Goal: Transaction & Acquisition: Purchase product/service

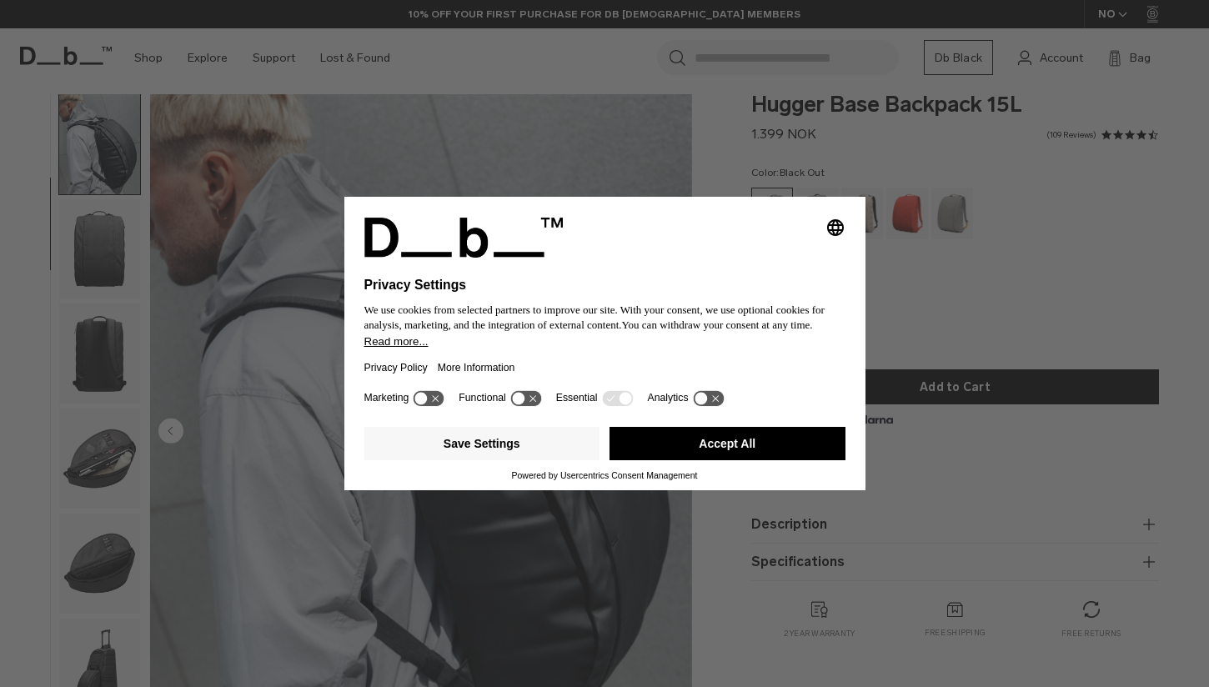
click at [763, 443] on button "Accept All" at bounding box center [727, 443] width 236 height 33
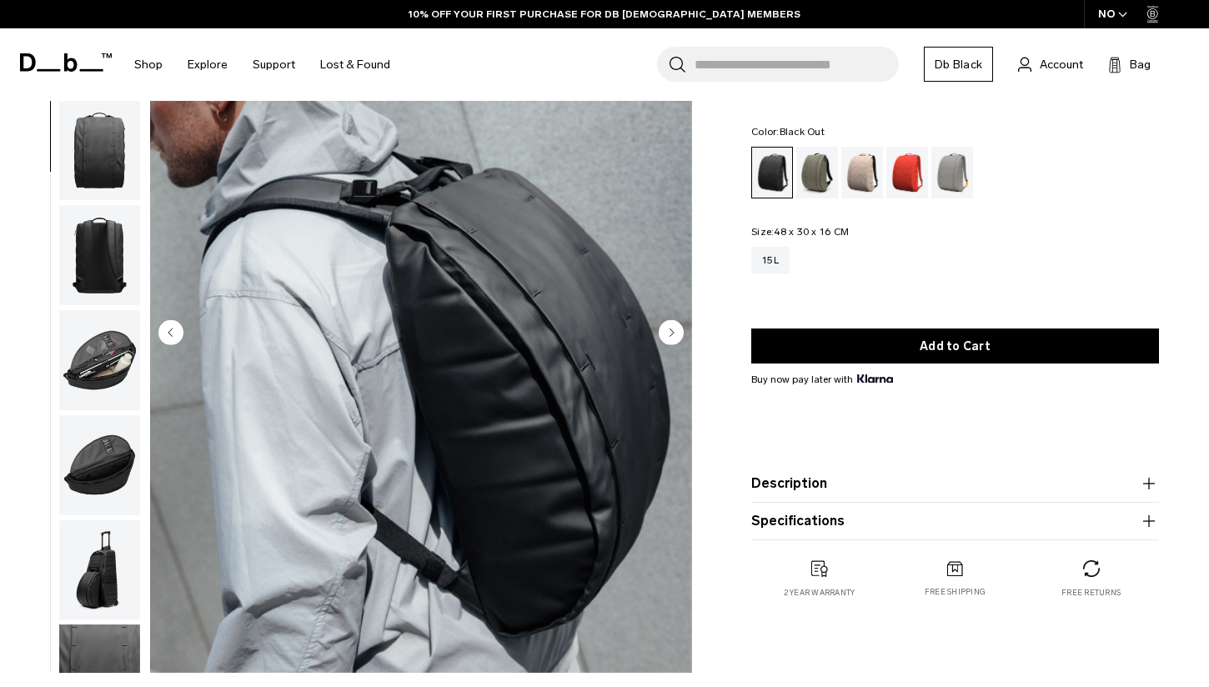
scroll to position [118, 0]
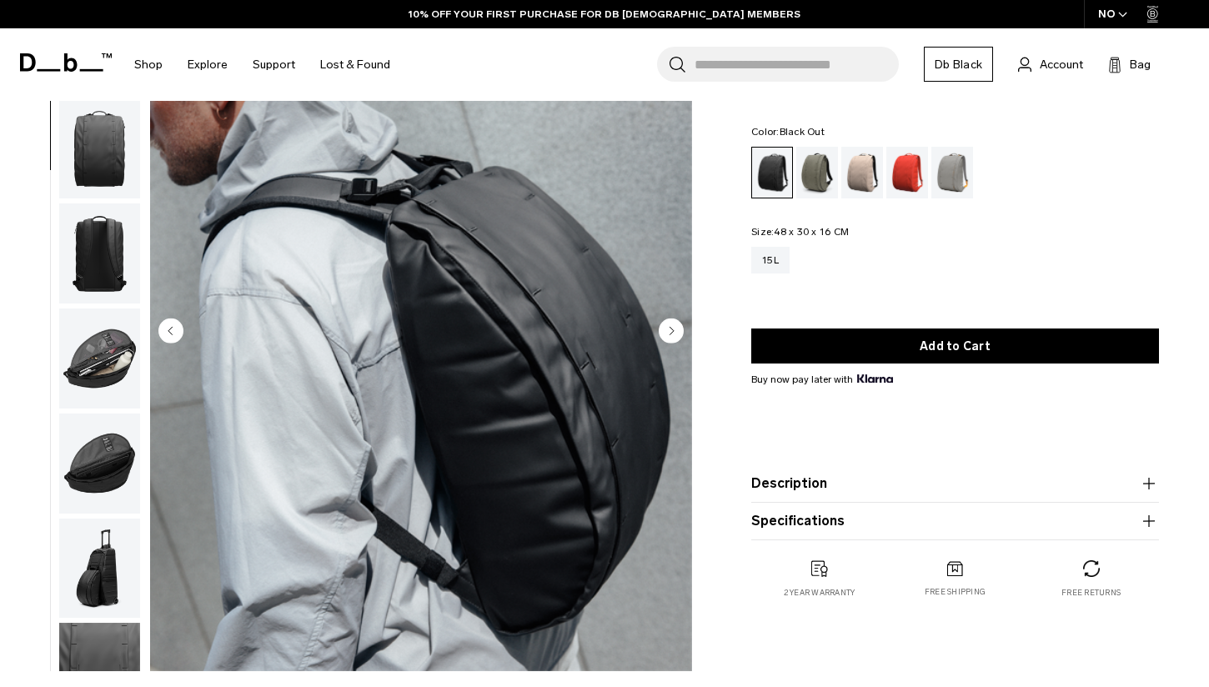
click at [665, 336] on circle "Next slide" at bounding box center [670, 330] width 25 height 25
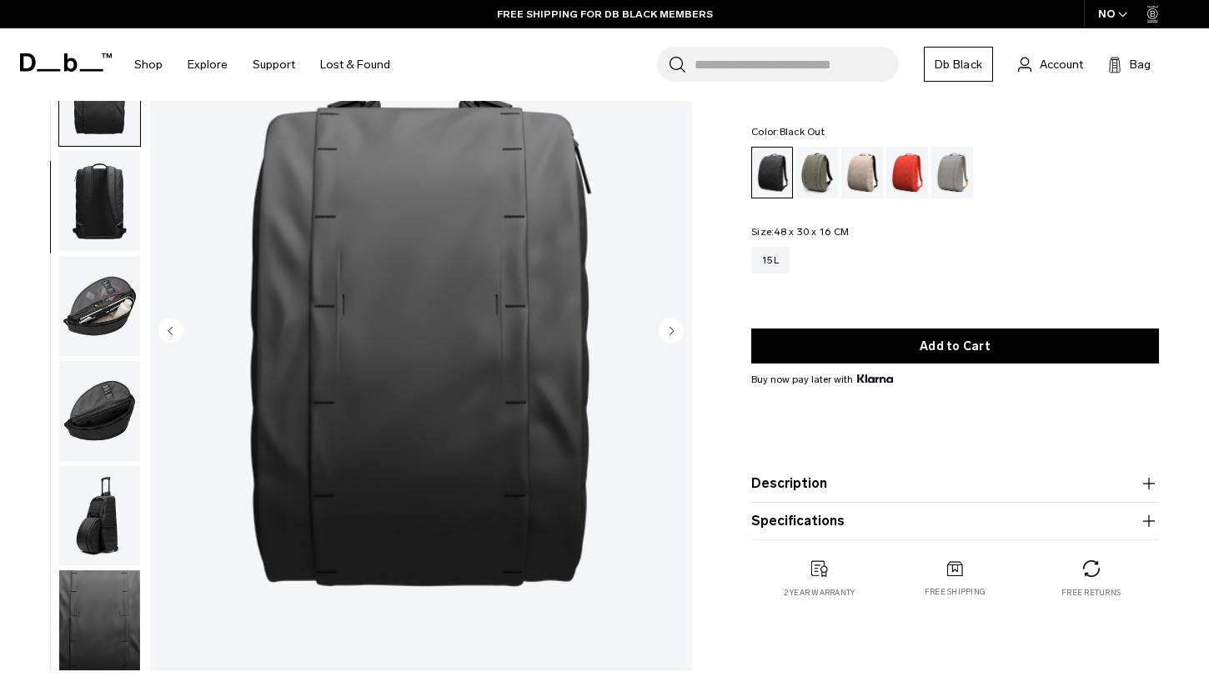
click at [665, 336] on circle "Next slide" at bounding box center [670, 330] width 25 height 25
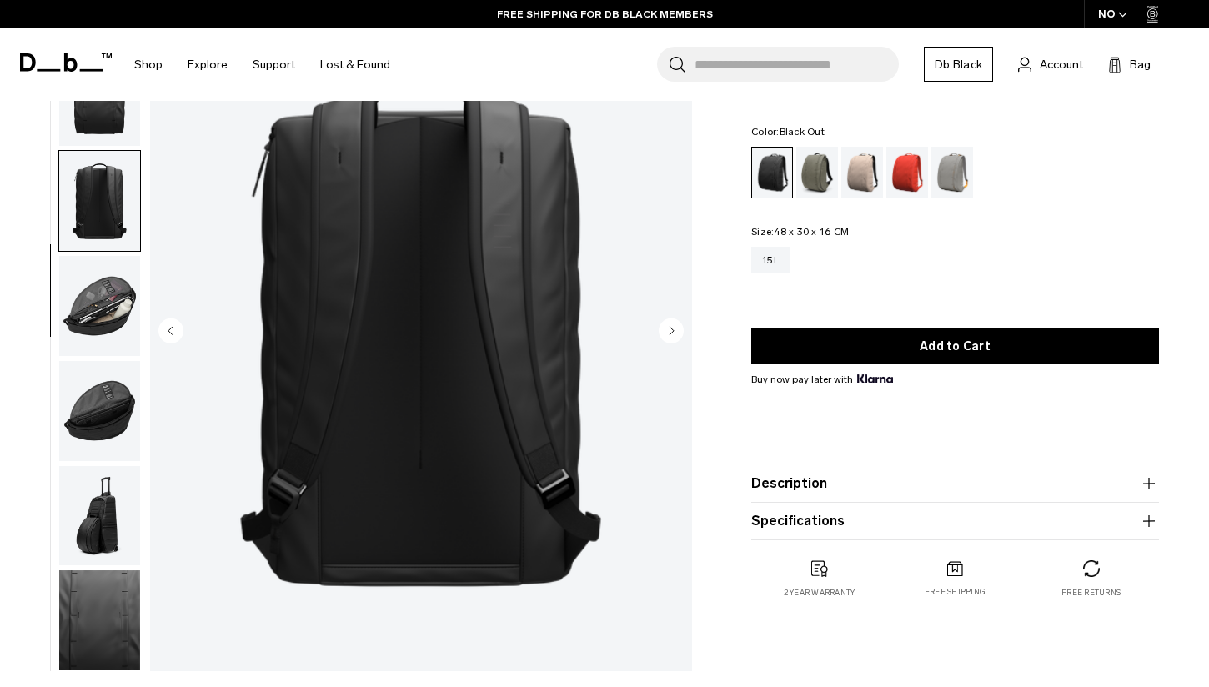
click at [665, 336] on circle "Next slide" at bounding box center [670, 330] width 25 height 25
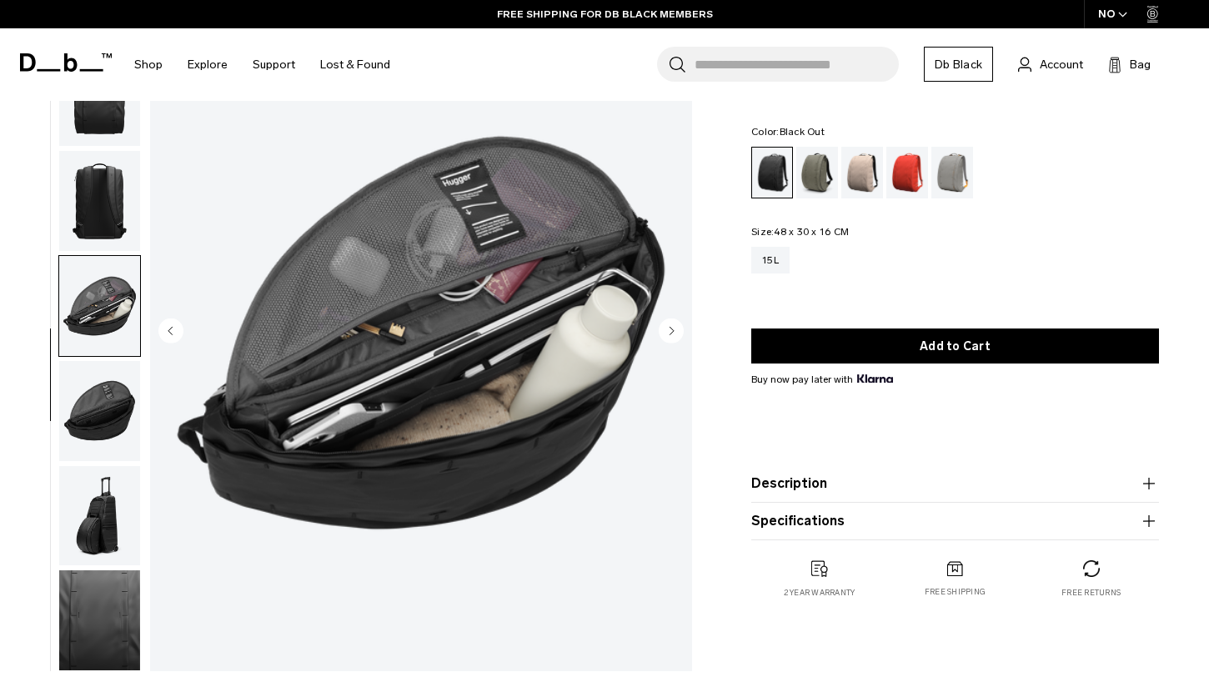
click at [665, 336] on circle "Next slide" at bounding box center [670, 330] width 25 height 25
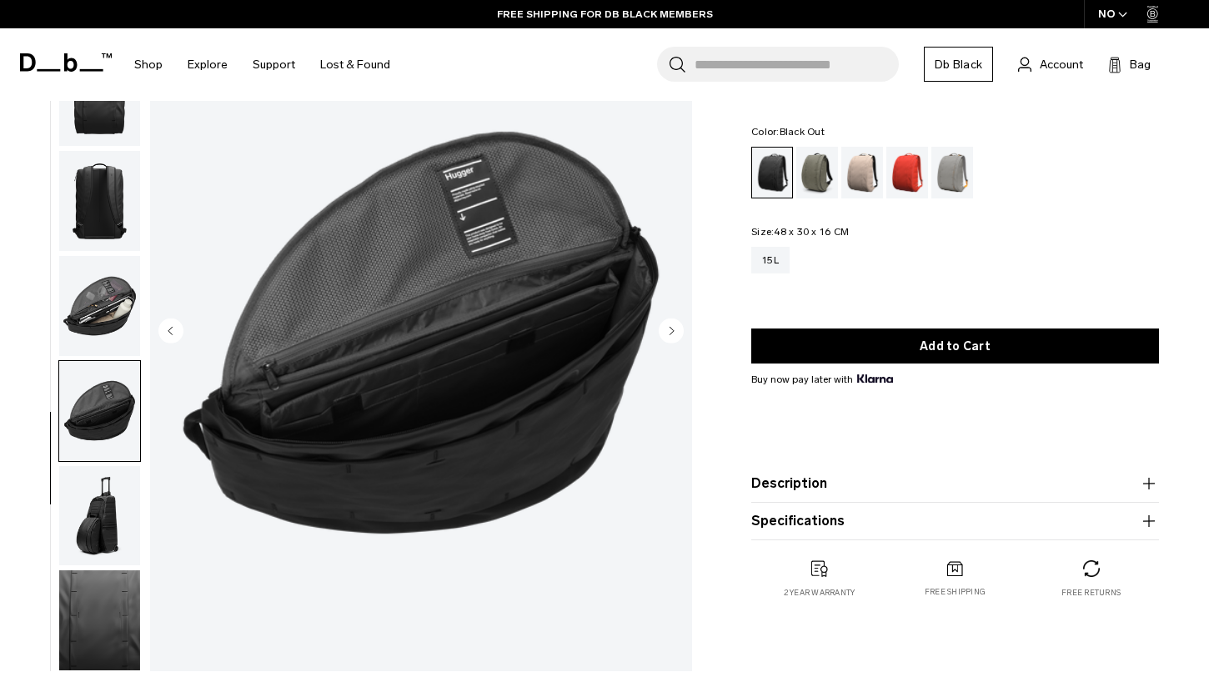
click at [115, 538] on img "button" at bounding box center [99, 516] width 81 height 100
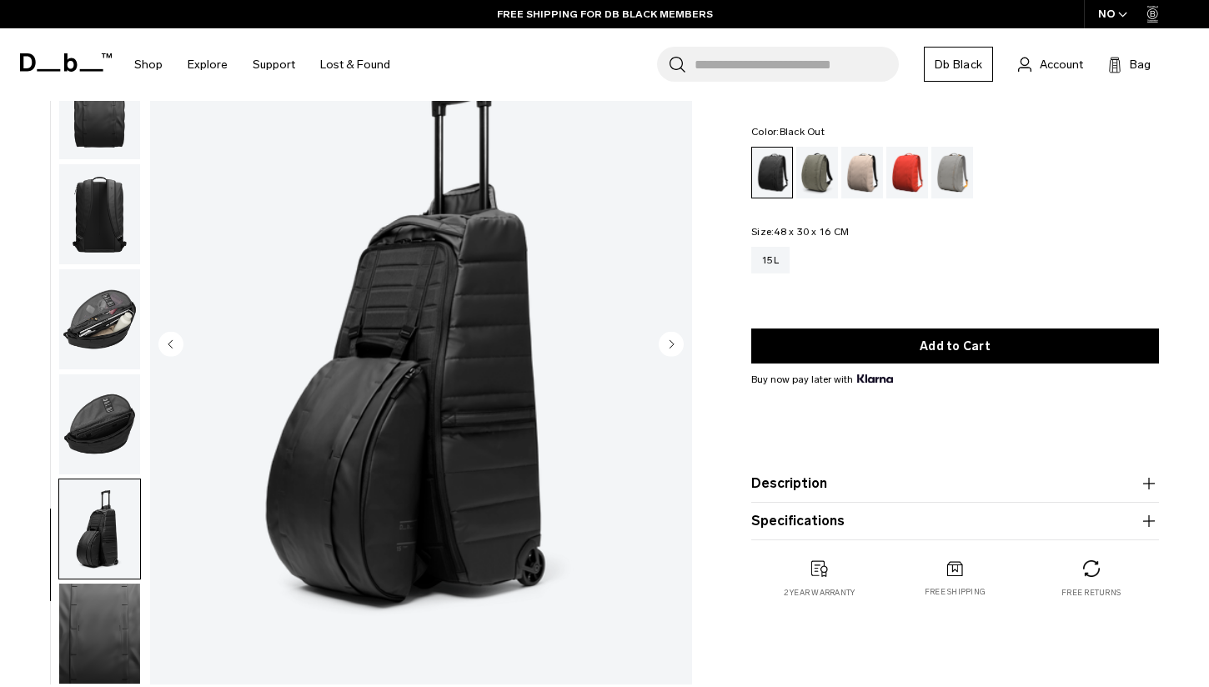
scroll to position [104, 0]
click at [663, 343] on circle "Next slide" at bounding box center [670, 345] width 25 height 25
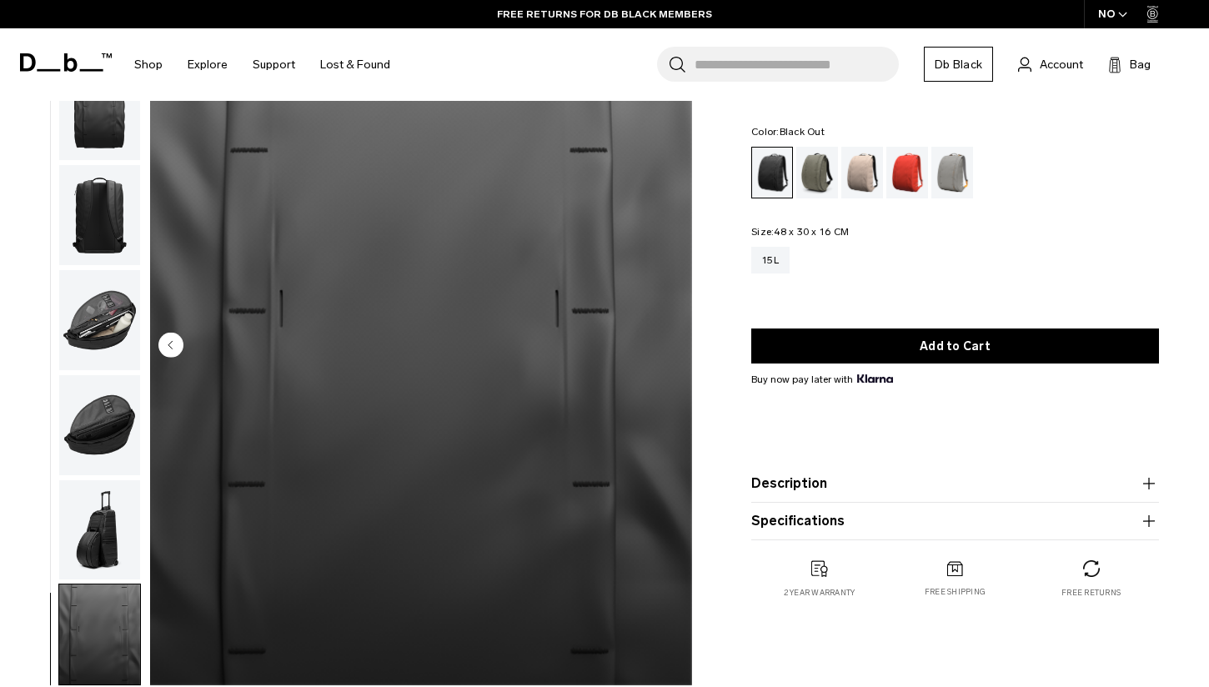
click at [663, 343] on img "8 / 8" at bounding box center [421, 346] width 542 height 677
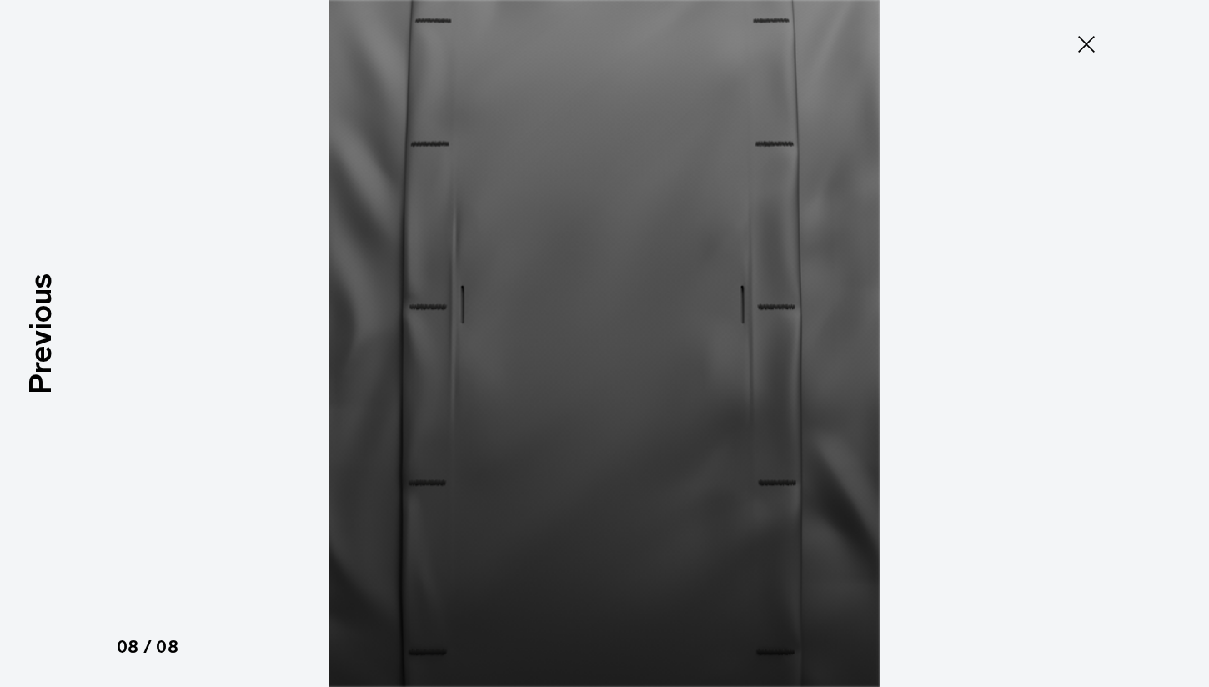
click at [663, 343] on img at bounding box center [604, 343] width 750 height 687
click at [1082, 48] on icon at bounding box center [1086, 44] width 17 height 17
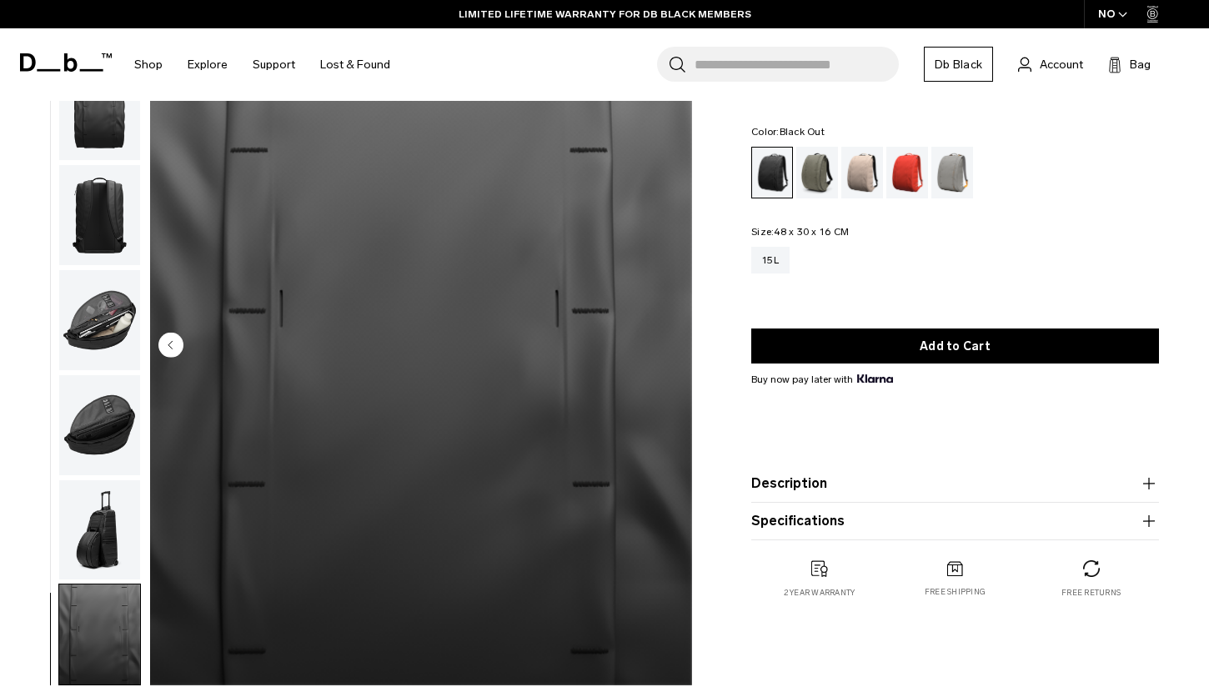
click at [97, 530] on img "button" at bounding box center [99, 530] width 81 height 100
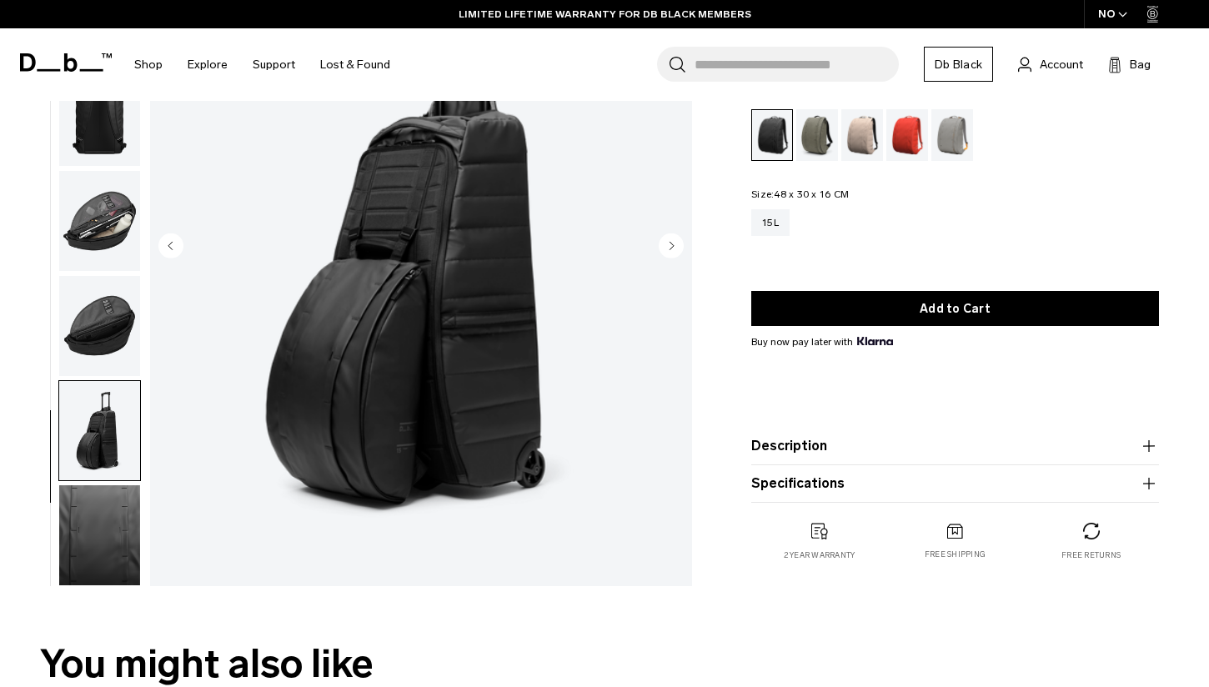
scroll to position [205, 0]
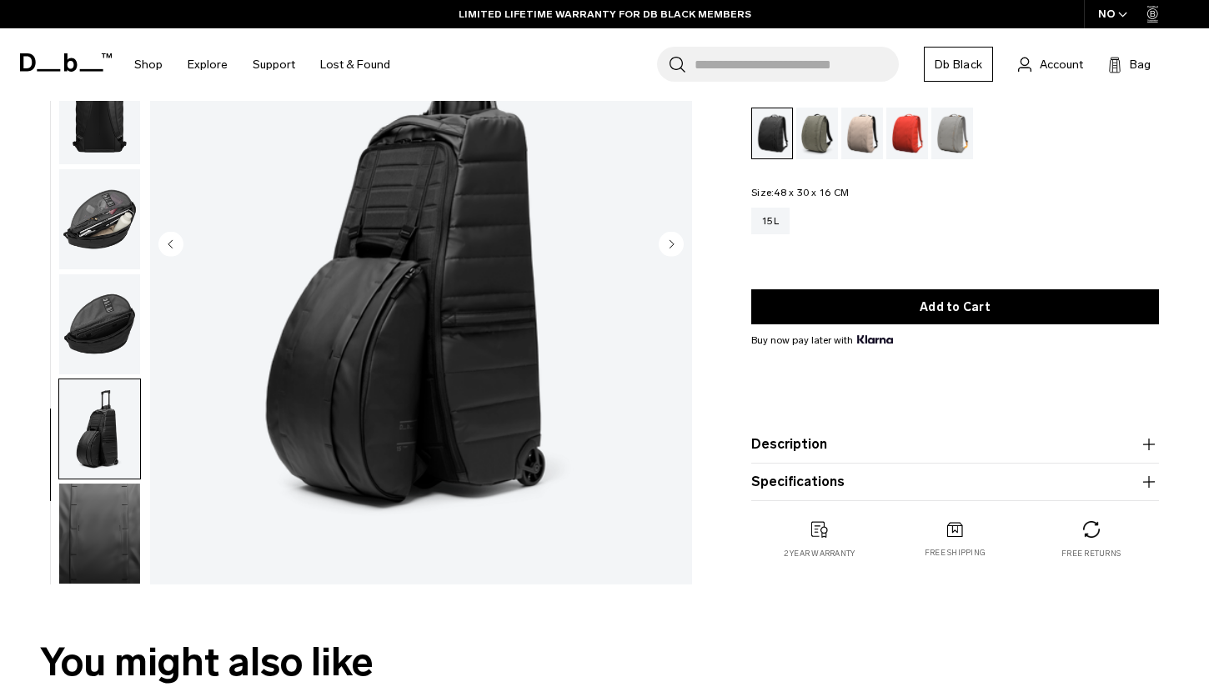
click at [96, 566] on img "button" at bounding box center [99, 533] width 81 height 100
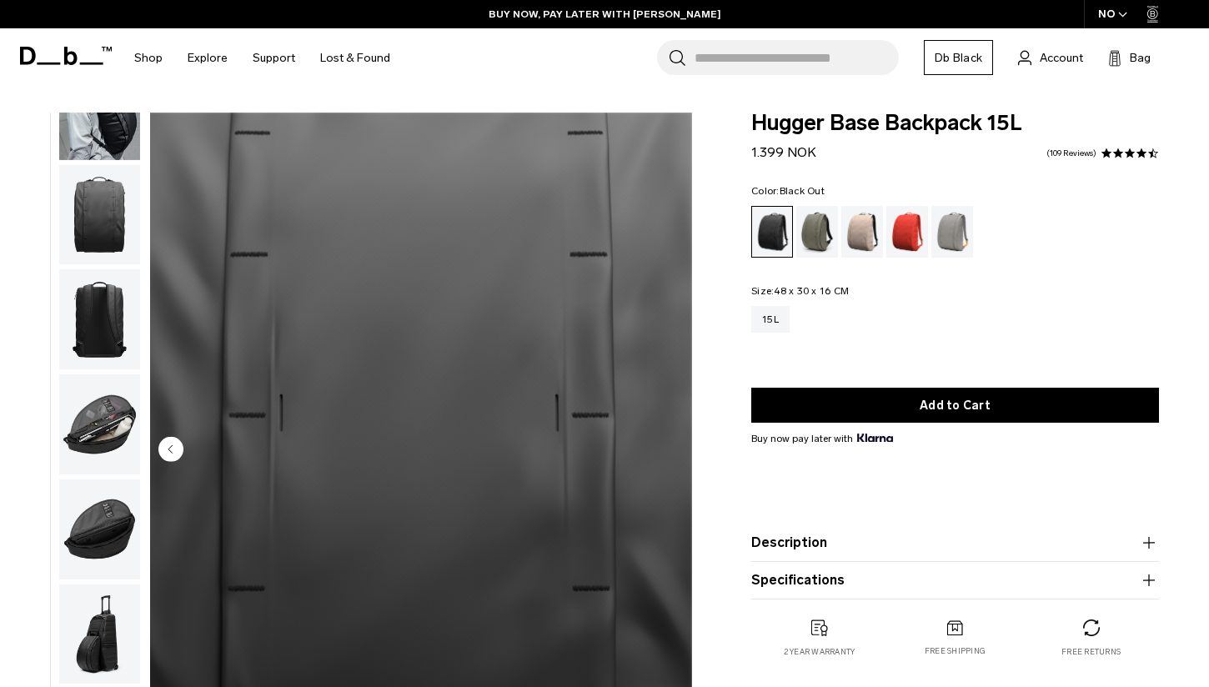
scroll to position [0, 0]
